Goal: Task Accomplishment & Management: Use online tool/utility

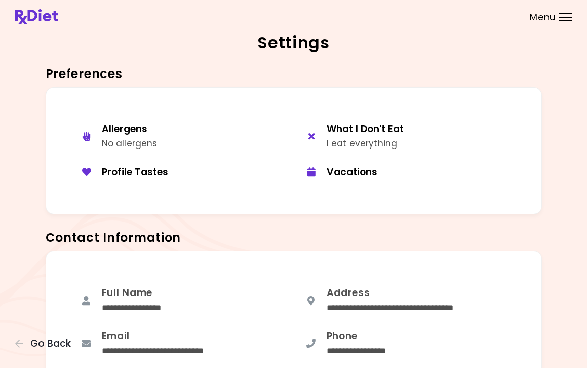
scroll to position [656, 0]
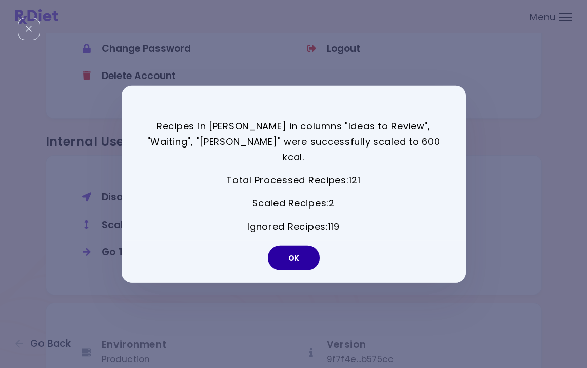
click at [301, 245] on button "OK" at bounding box center [294, 257] width 52 height 24
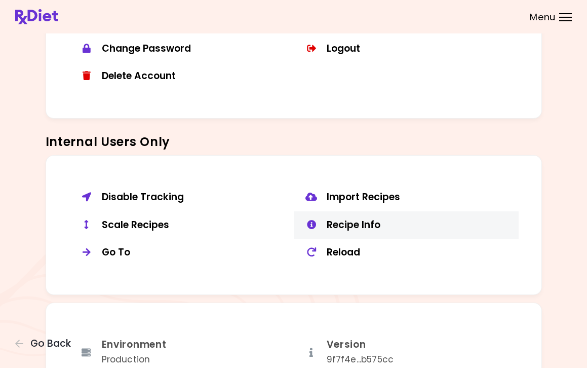
click at [357, 219] on div "Recipe Info" at bounding box center [419, 225] width 184 height 13
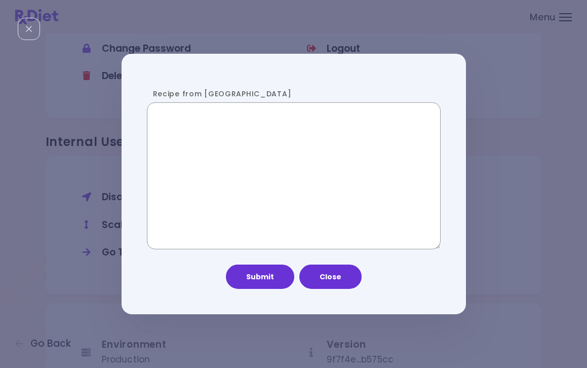
click at [208, 130] on textarea "Recipe from [GEOGRAPHIC_DATA]" at bounding box center [294, 175] width 294 height 147
paste textarea "**********"
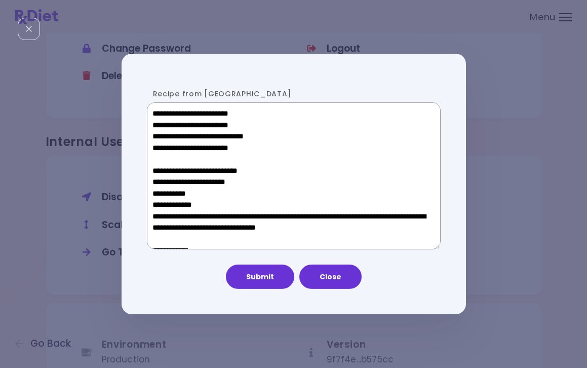
scroll to position [611, 0]
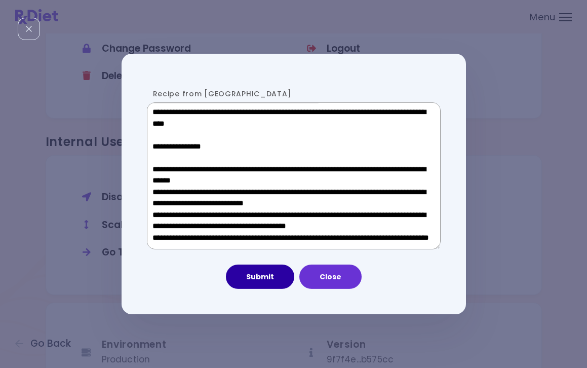
type textarea "**********"
click at [260, 272] on button "Submit" at bounding box center [260, 276] width 68 height 24
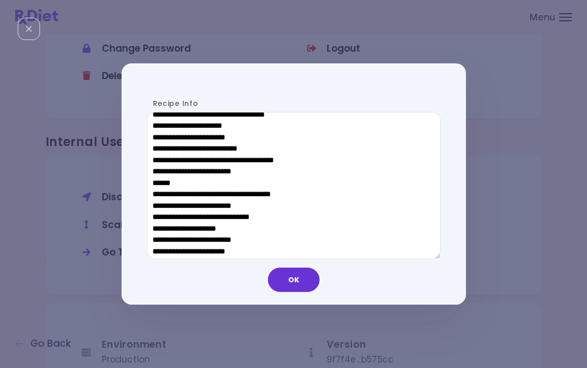
scroll to position [346, 0]
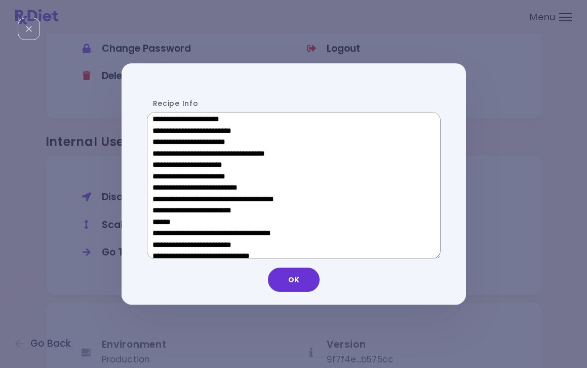
drag, startPoint x: 235, startPoint y: 166, endPoint x: 168, endPoint y: 166, distance: 67.3
click at [168, 166] on textarea "Recipe Info" at bounding box center [294, 185] width 294 height 147
click at [306, 280] on button "OK" at bounding box center [294, 279] width 52 height 24
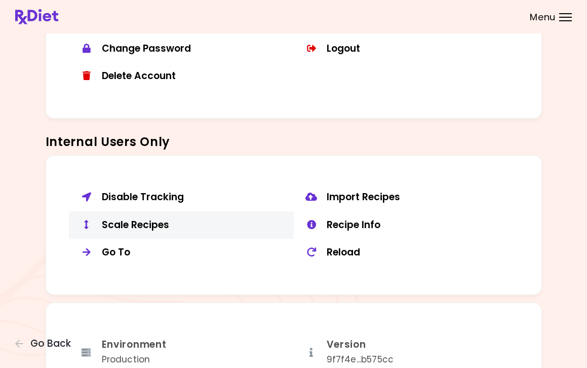
click at [160, 221] on div "Scale Recipes" at bounding box center [194, 225] width 184 height 13
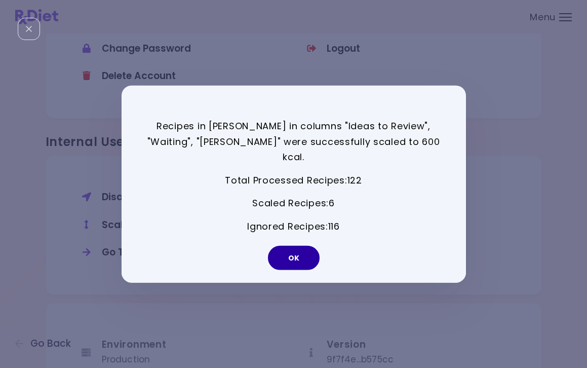
click at [301, 253] on button "OK" at bounding box center [294, 257] width 52 height 24
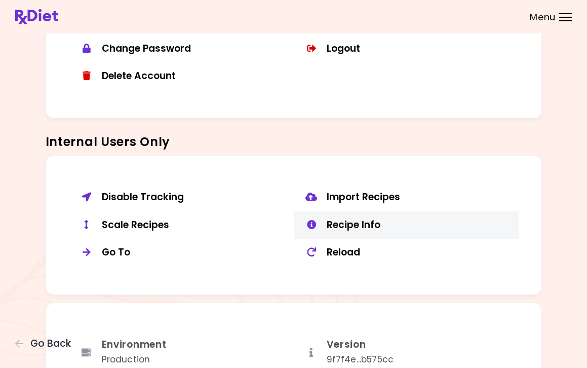
click at [335, 219] on div "Recipe Info" at bounding box center [419, 225] width 184 height 13
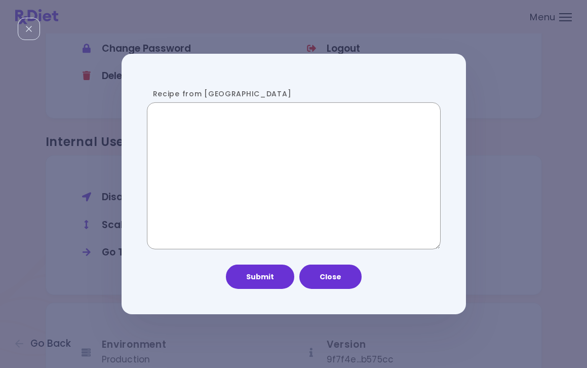
click at [234, 161] on textarea "Recipe from [GEOGRAPHIC_DATA]" at bounding box center [294, 175] width 294 height 147
paste textarea "**********"
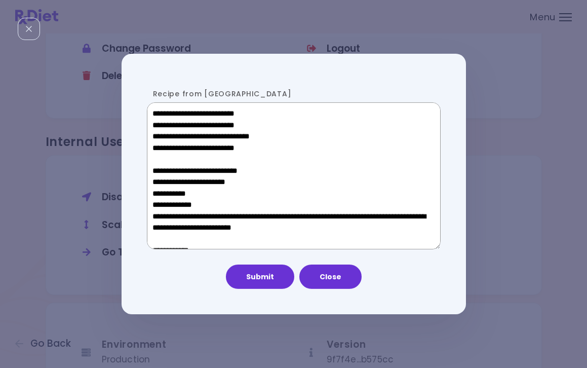
scroll to position [522, 0]
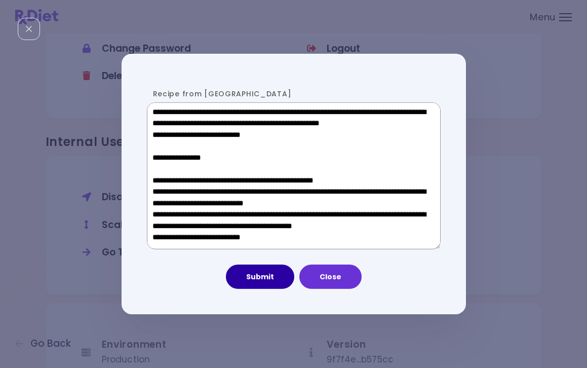
type textarea "**********"
click at [267, 279] on button "Submit" at bounding box center [260, 276] width 68 height 24
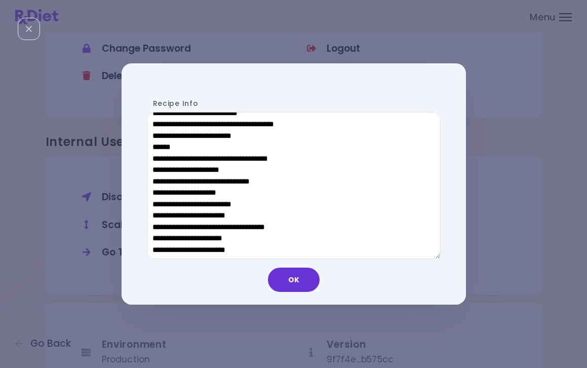
scroll to position [273, 0]
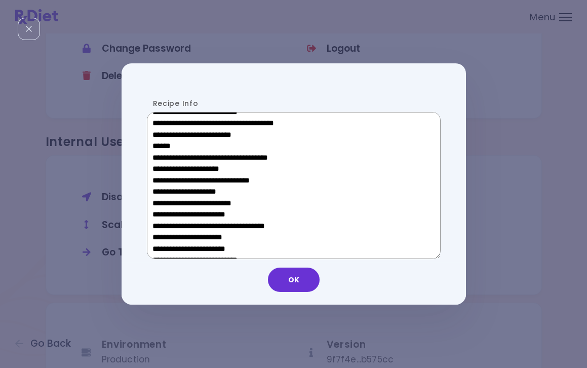
drag, startPoint x: 232, startPoint y: 237, endPoint x: 169, endPoint y: 239, distance: 63.3
click at [169, 239] on textarea "Recipe Info" at bounding box center [294, 185] width 294 height 147
click at [288, 283] on button "OK" at bounding box center [294, 279] width 52 height 24
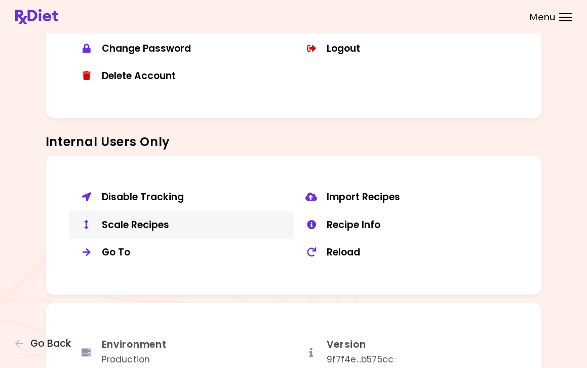
click at [150, 221] on div "Scale Recipes" at bounding box center [194, 225] width 184 height 13
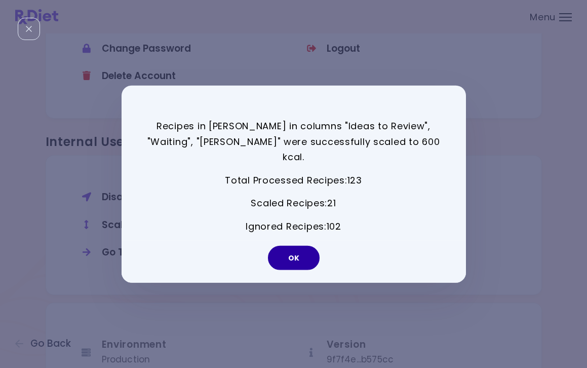
click at [295, 260] on button "OK" at bounding box center [294, 257] width 52 height 24
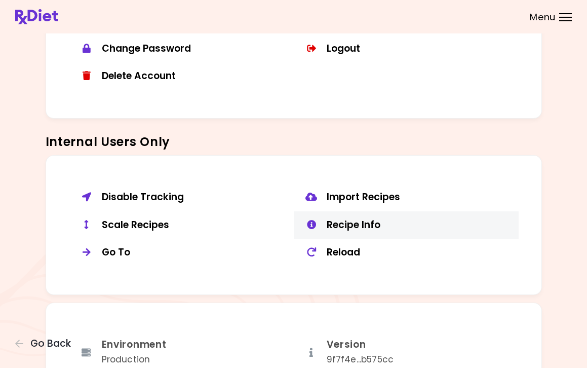
click at [367, 219] on div "Recipe Info" at bounding box center [419, 225] width 184 height 13
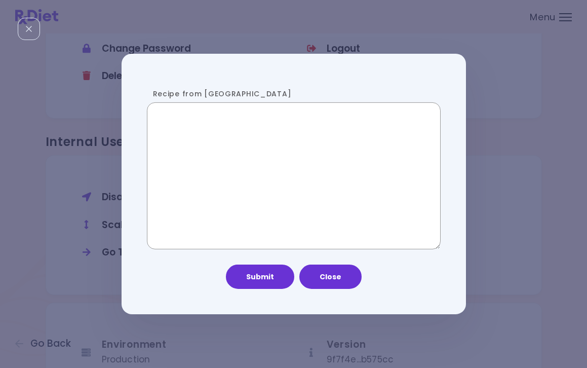
click at [273, 155] on textarea "Recipe from [GEOGRAPHIC_DATA]" at bounding box center [294, 175] width 294 height 147
paste textarea "**********"
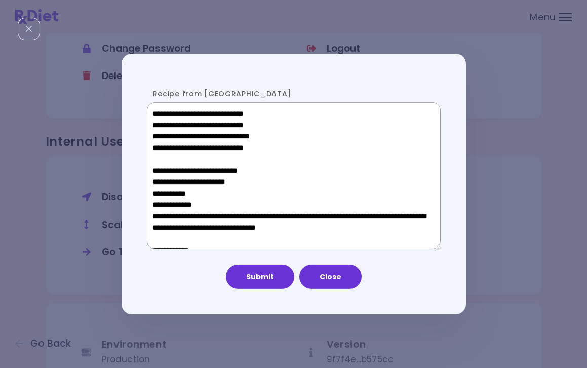
scroll to position [555, 0]
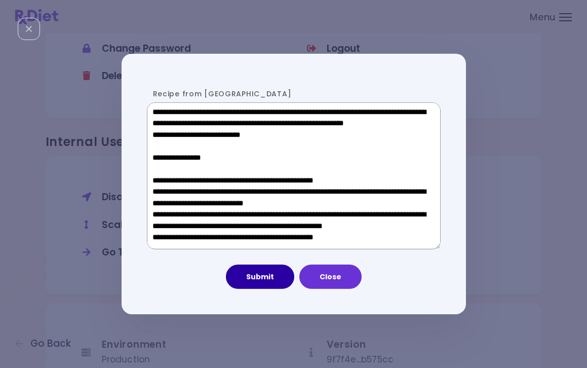
type textarea "**********"
click at [268, 276] on button "Submit" at bounding box center [260, 276] width 68 height 24
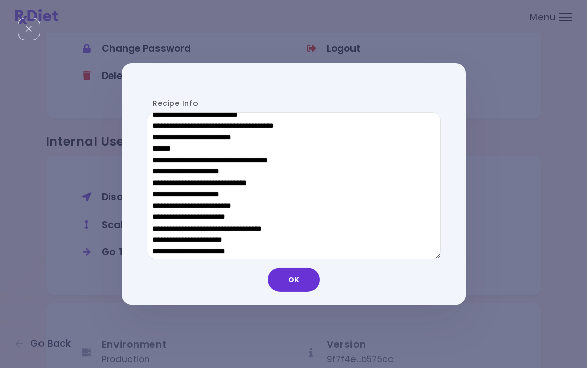
scroll to position [306, 0]
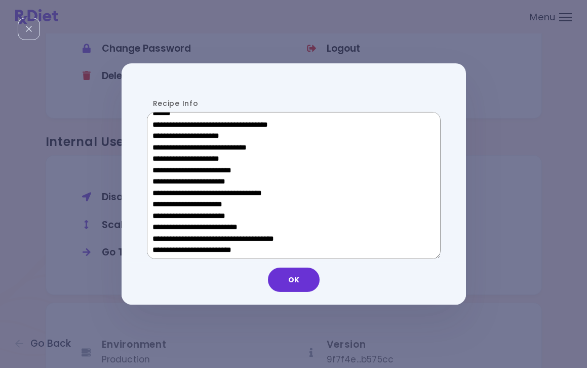
drag, startPoint x: 243, startPoint y: 207, endPoint x: 168, endPoint y: 206, distance: 75.4
click at [168, 206] on textarea "Recipe Info" at bounding box center [294, 185] width 294 height 147
